Goal: Task Accomplishment & Management: Complete application form

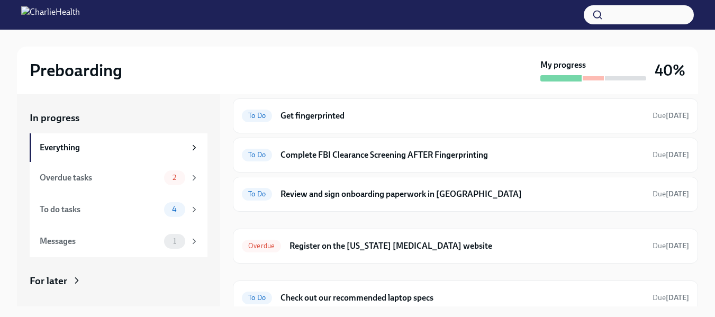
scroll to position [161, 0]
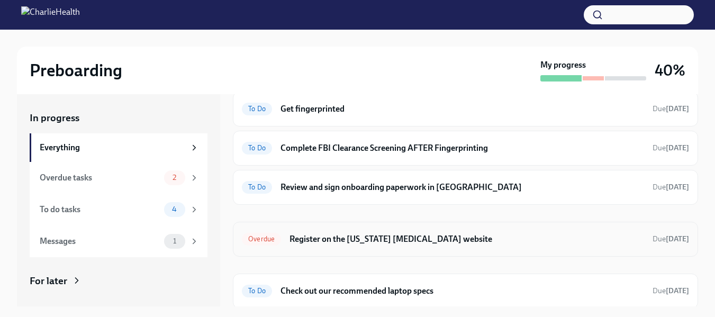
click at [401, 237] on h6 "Register on the [US_STATE] [MEDICAL_DATA] website" at bounding box center [467, 239] width 355 height 12
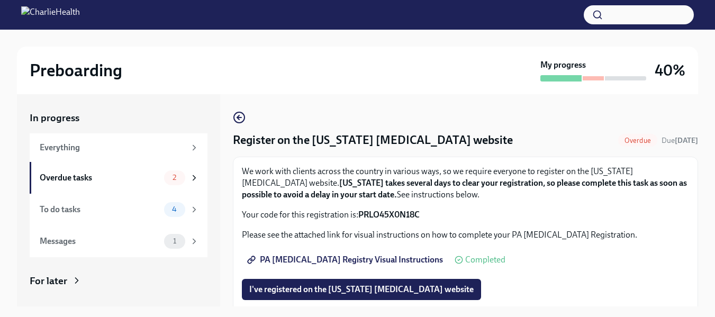
scroll to position [46, 0]
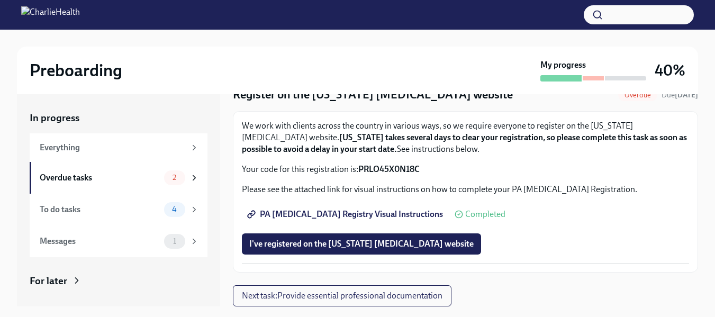
click at [366, 215] on span "PA [MEDICAL_DATA] Registry Visual Instructions" at bounding box center [346, 214] width 194 height 11
click at [335, 246] on span "I've registered on the [US_STATE] [MEDICAL_DATA] website" at bounding box center [361, 244] width 224 height 11
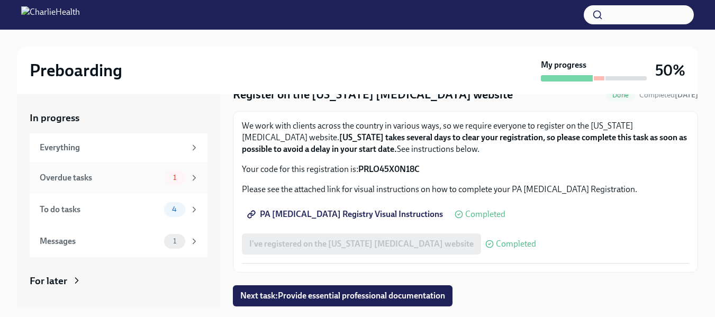
click at [115, 172] on div "Overdue tasks" at bounding box center [100, 178] width 120 height 12
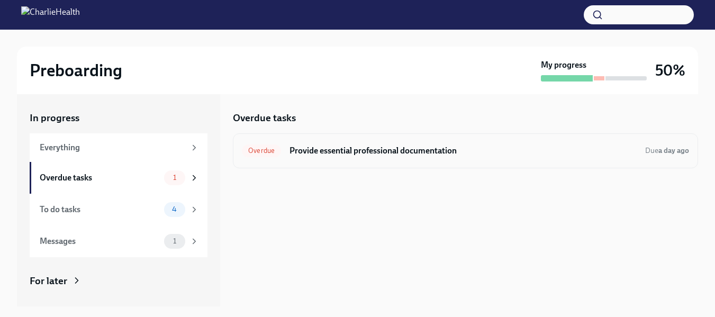
click at [438, 150] on h6 "Provide essential professional documentation" at bounding box center [463, 151] width 347 height 12
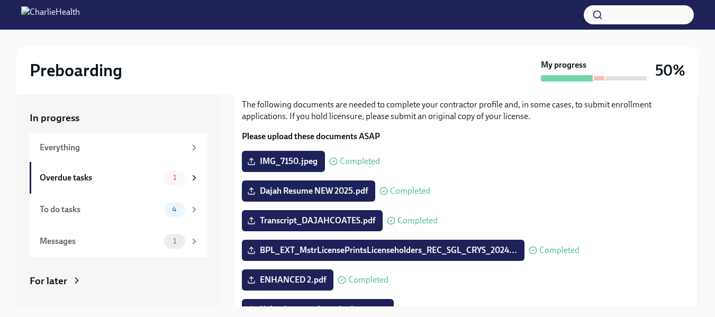
scroll to position [98, 0]
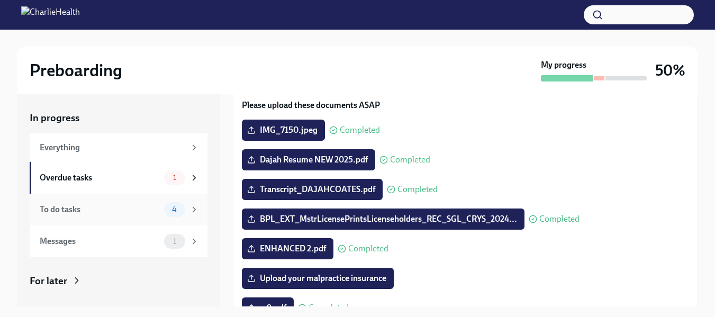
click at [117, 223] on div "To do tasks 4" at bounding box center [119, 210] width 178 height 32
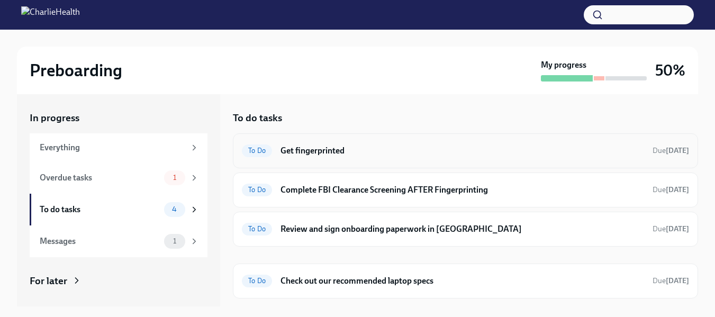
click at [502, 150] on h6 "Get fingerprinted" at bounding box center [463, 151] width 364 height 12
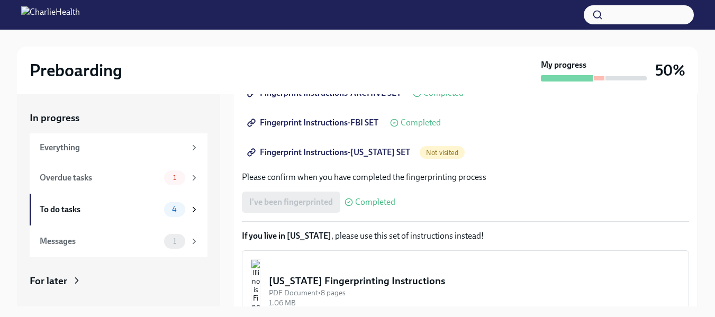
scroll to position [200, 0]
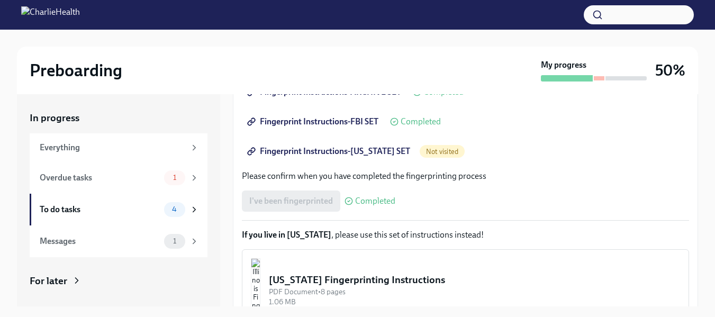
click at [362, 151] on span "Fingerprint Instructions-[US_STATE] SET" at bounding box center [329, 151] width 161 height 11
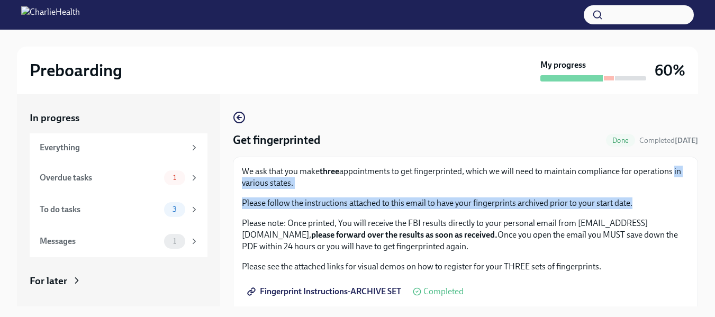
drag, startPoint x: 699, startPoint y: 155, endPoint x: 698, endPoint y: 194, distance: 39.7
click at [698, 194] on div "Preboarding My progress 60% In progress Everything Overdue tasks 1 To do tasks …" at bounding box center [357, 183] width 715 height 306
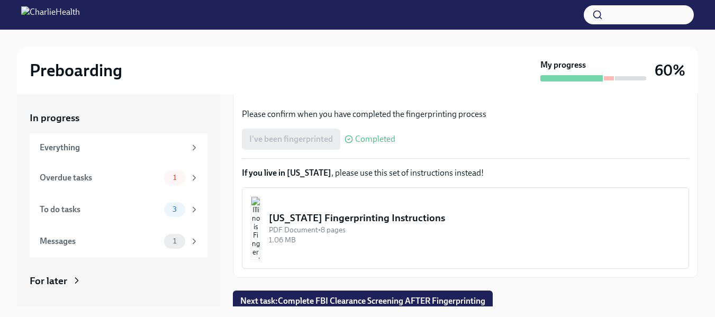
scroll to position [267, 0]
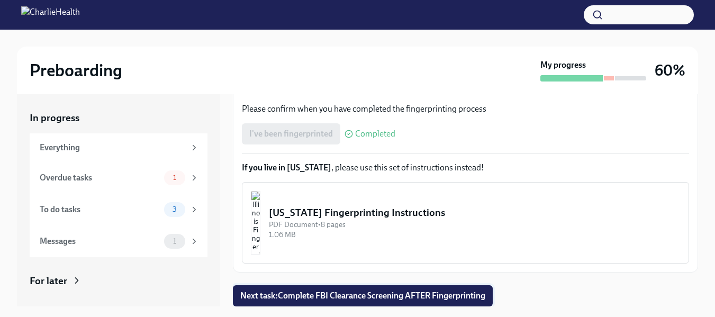
click at [447, 295] on span "Next task : Complete FBI Clearance Screening AFTER Fingerprinting" at bounding box center [362, 296] width 245 height 11
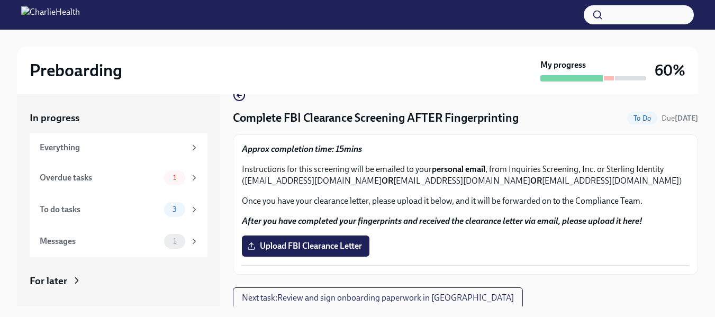
scroll to position [24, 0]
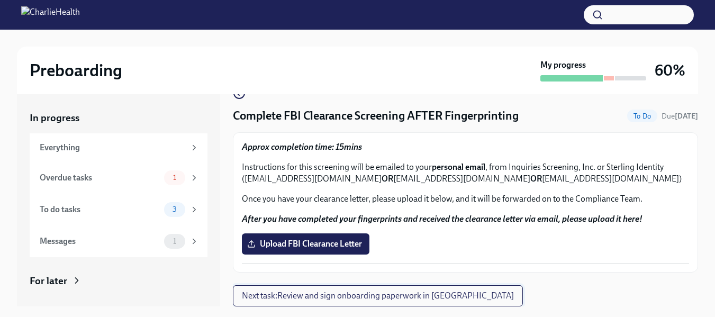
click at [376, 301] on span "Next task : Review and sign onboarding paperwork in [GEOGRAPHIC_DATA]" at bounding box center [378, 296] width 272 height 11
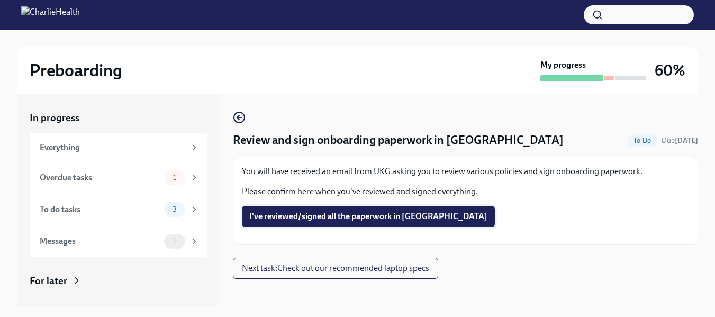
click at [346, 217] on span "I've reviewed/signed all the paperwork in [GEOGRAPHIC_DATA]" at bounding box center [368, 216] width 238 height 11
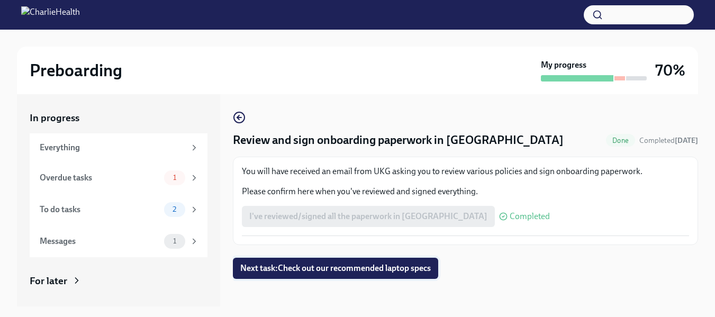
click at [345, 275] on button "Next task : Check out our recommended laptop specs" at bounding box center [335, 268] width 205 height 21
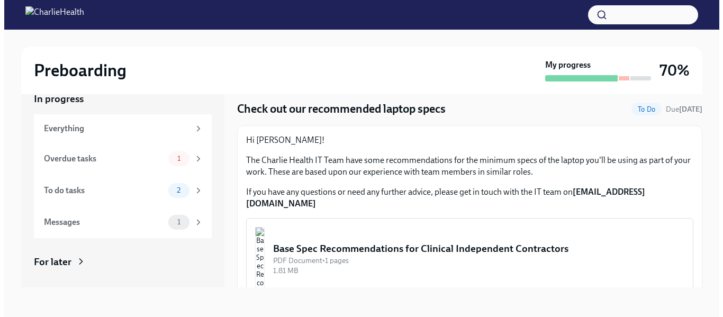
scroll to position [13, 0]
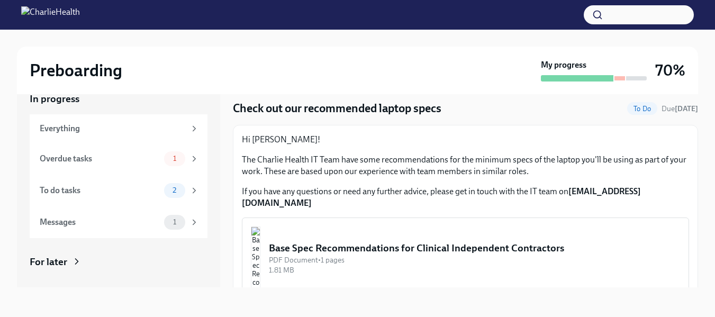
click at [421, 242] on div "Base Spec Recommendations for Clinical Independent Contractors" at bounding box center [474, 248] width 411 height 14
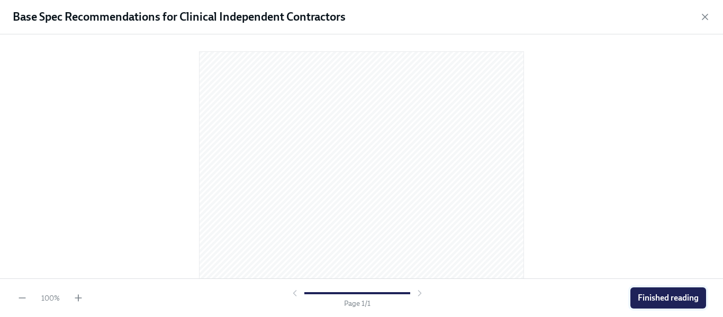
click at [666, 297] on span "Finished reading" at bounding box center [668, 298] width 61 height 11
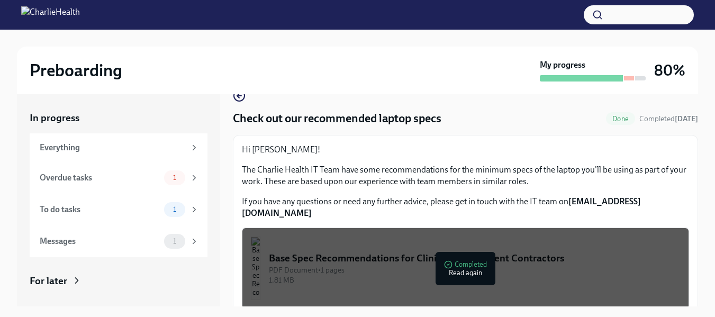
scroll to position [19, 0]
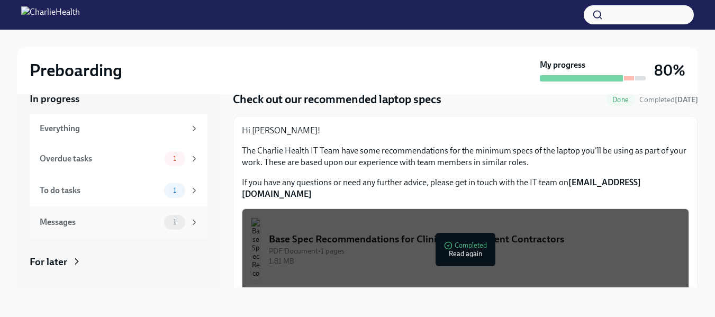
click at [137, 225] on div "Messages" at bounding box center [100, 222] width 120 height 12
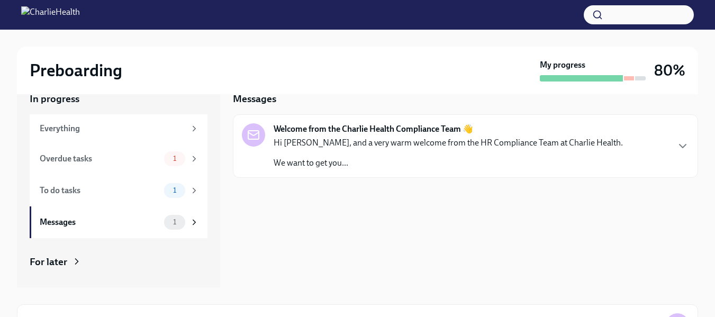
click at [557, 146] on p "Hi [PERSON_NAME], and a very warm welcome from the HR Compliance Team at Charli…" at bounding box center [448, 143] width 349 height 12
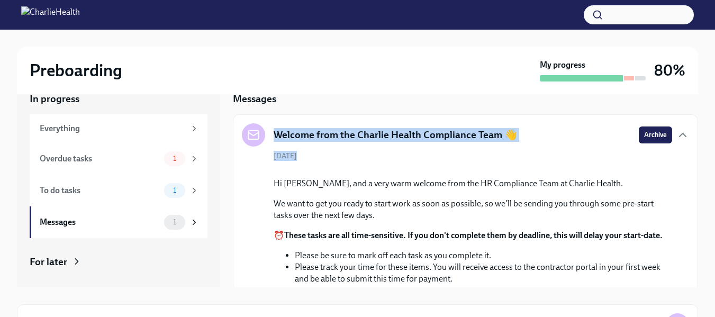
drag, startPoint x: 689, startPoint y: 110, endPoint x: 698, endPoint y: 150, distance: 41.2
click at [698, 150] on div "Preboarding My progress 80% In progress Everything Overdue tasks 1 To do tasks …" at bounding box center [357, 206] width 715 height 391
click at [644, 140] on span "Archive" at bounding box center [655, 135] width 23 height 11
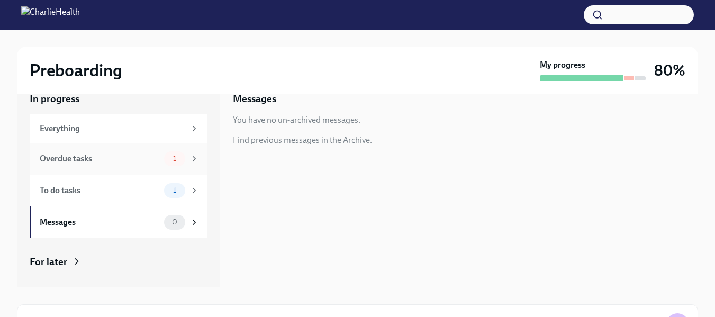
click at [116, 160] on div "Overdue tasks" at bounding box center [100, 159] width 120 height 12
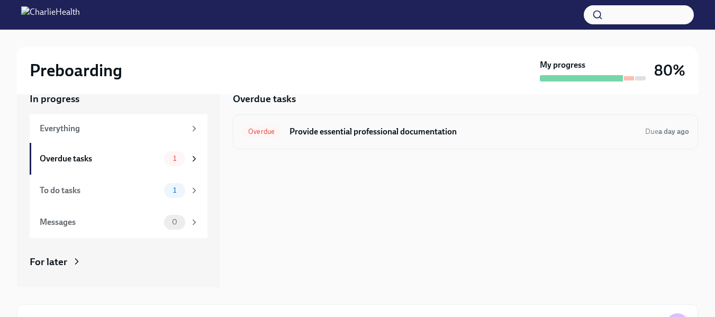
click at [331, 141] on div "Overdue Provide essential professional documentation Due a day ago" at bounding box center [465, 131] width 465 height 35
click at [139, 188] on div "To do tasks" at bounding box center [100, 191] width 120 height 12
